Goal: Task Accomplishment & Management: Use online tool/utility

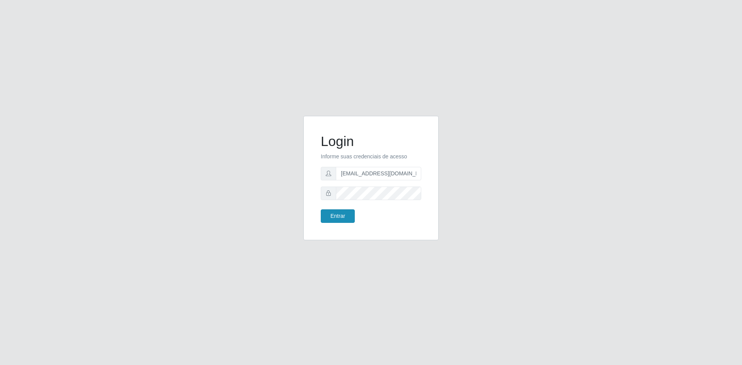
click at [335, 214] on button "Entrar" at bounding box center [338, 217] width 34 height 14
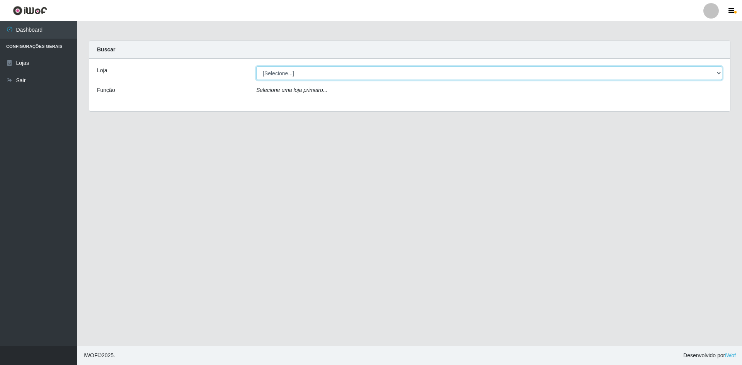
click at [345, 79] on select "[Selecione...] Hiper Queiroz - [GEOGRAPHIC_DATA] [GEOGRAPHIC_DATA] [GEOGRAPHIC_…" at bounding box center [489, 74] width 466 height 14
click at [256, 67] on select "[Selecione...] Hiper Queiroz - [GEOGRAPHIC_DATA] [GEOGRAPHIC_DATA] [GEOGRAPHIC_…" at bounding box center [489, 74] width 466 height 14
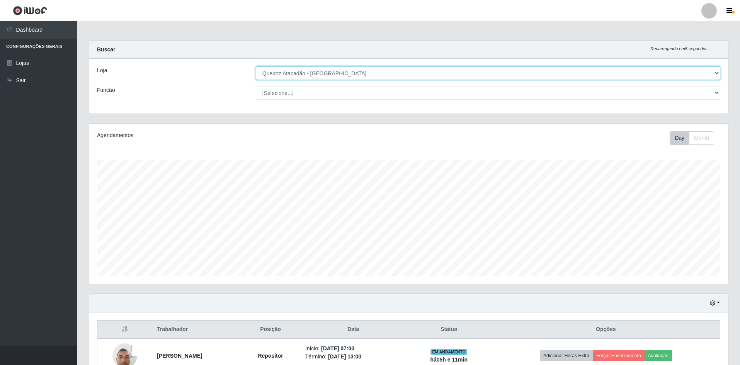
click at [263, 78] on select "[Selecione...] Hiper Queiroz - [GEOGRAPHIC_DATA] [GEOGRAPHIC_DATA] [GEOGRAPHIC_…" at bounding box center [488, 74] width 465 height 14
click at [256, 67] on select "[Selecione...] Hiper Queiroz - [GEOGRAPHIC_DATA] [GEOGRAPHIC_DATA] [GEOGRAPHIC_…" at bounding box center [488, 74] width 465 height 14
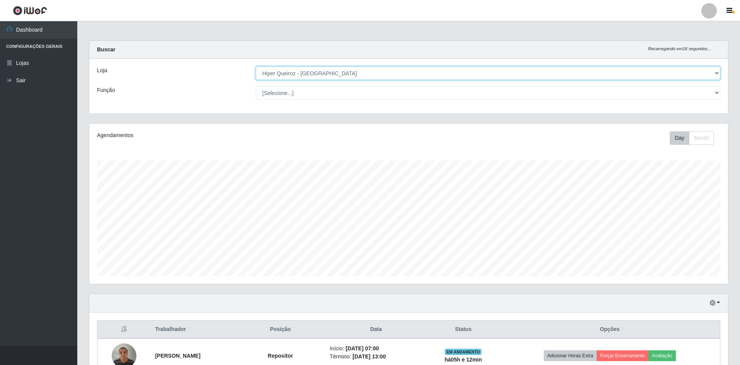
click at [310, 75] on select "[Selecione...] Hiper Queiroz - [GEOGRAPHIC_DATA] [GEOGRAPHIC_DATA] [GEOGRAPHIC_…" at bounding box center [488, 74] width 465 height 14
select select "517"
click at [256, 67] on select "[Selecione...] Hiper Queiroz - [GEOGRAPHIC_DATA] [GEOGRAPHIC_DATA] [GEOGRAPHIC_…" at bounding box center [488, 74] width 465 height 14
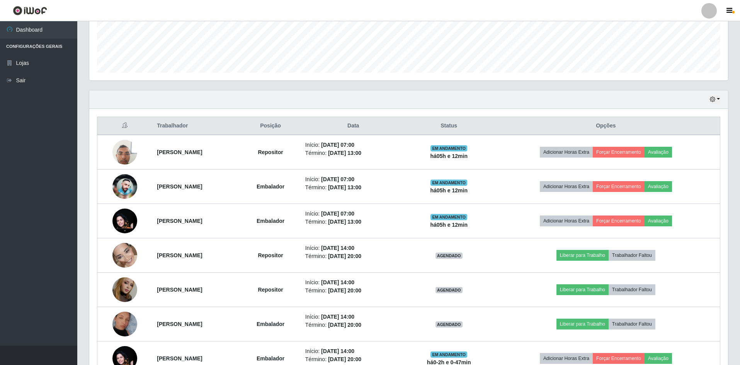
scroll to position [286, 0]
